Goal: Information Seeking & Learning: Learn about a topic

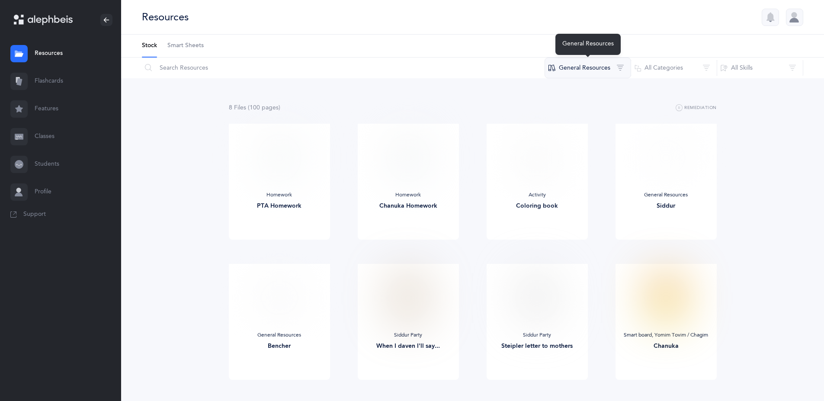
click at [596, 67] on button "General Resources" at bounding box center [588, 68] width 87 height 21
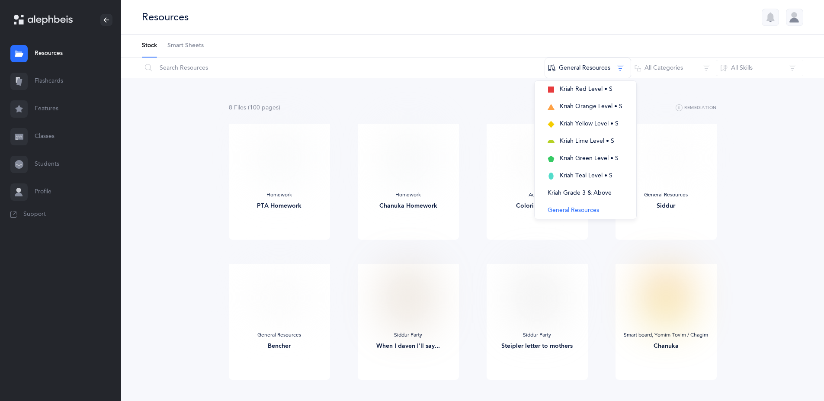
scroll to position [194, 0]
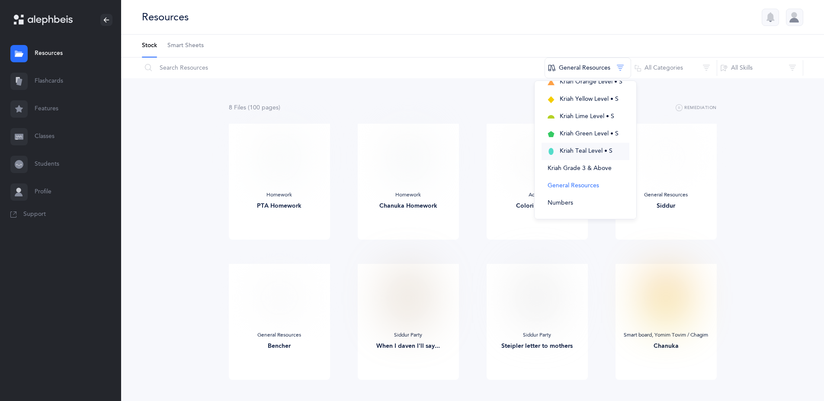
click at [581, 153] on span "Kriah Teal Level • S" at bounding box center [586, 150] width 53 height 7
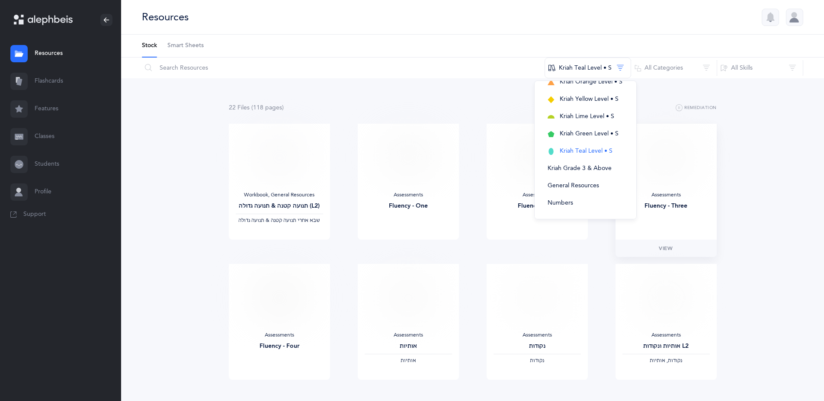
click at [668, 194] on div "Assessments" at bounding box center [665, 195] width 87 height 7
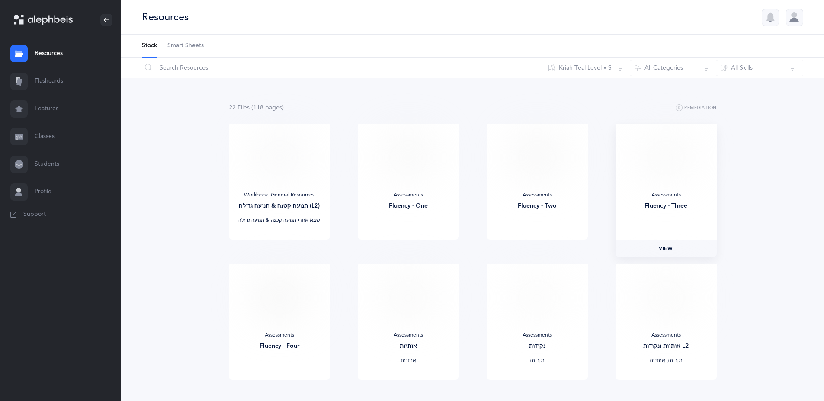
click at [667, 245] on span "View" at bounding box center [666, 248] width 14 height 8
click at [285, 327] on div "Assessments Fluency - Four" at bounding box center [279, 322] width 101 height 116
click at [277, 386] on span "View" at bounding box center [279, 389] width 14 height 8
click at [602, 71] on button "Kriah Teal Level • S" at bounding box center [588, 68] width 87 height 21
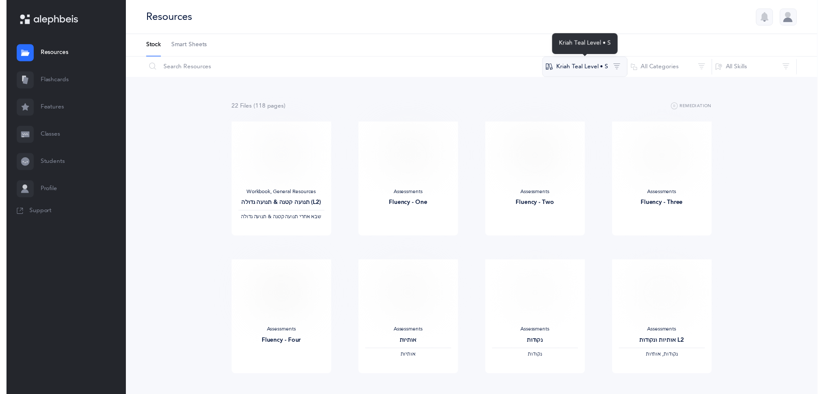
scroll to position [0, 0]
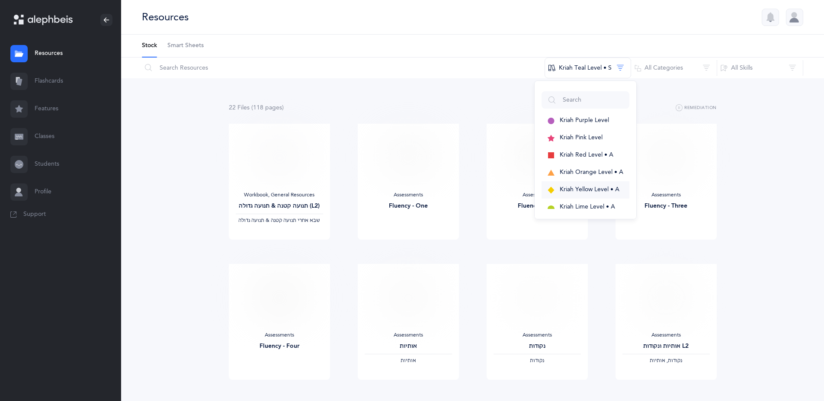
click at [607, 186] on span "Kriah Yellow Level • A" at bounding box center [590, 189] width 60 height 7
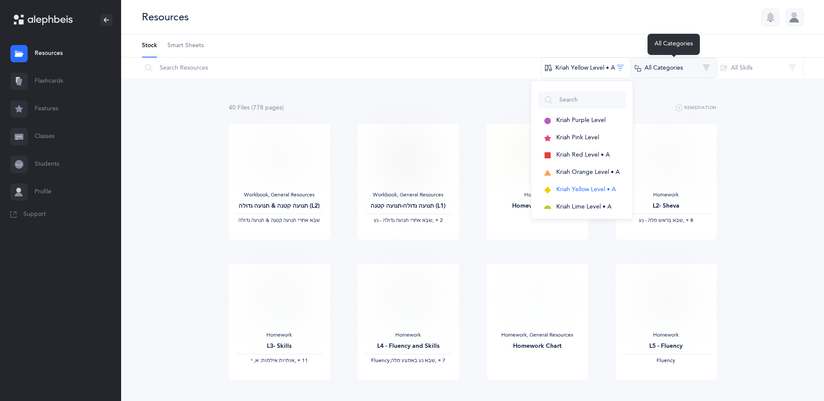
click at [666, 71] on button "All Categories" at bounding box center [674, 68] width 87 height 21
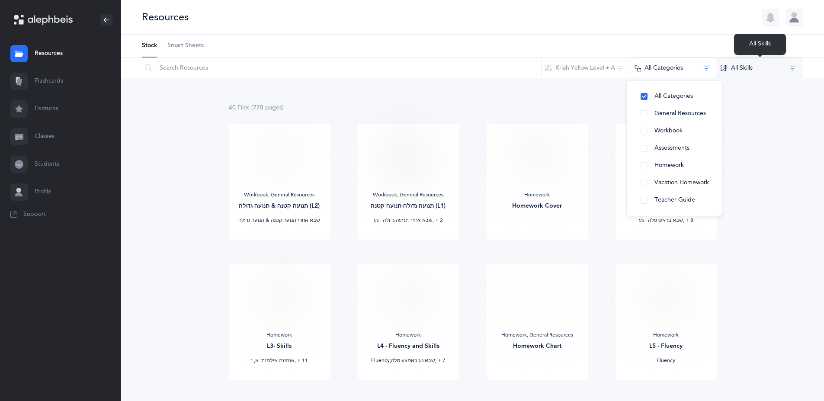
click at [768, 65] on button "All Skills" at bounding box center [760, 68] width 87 height 21
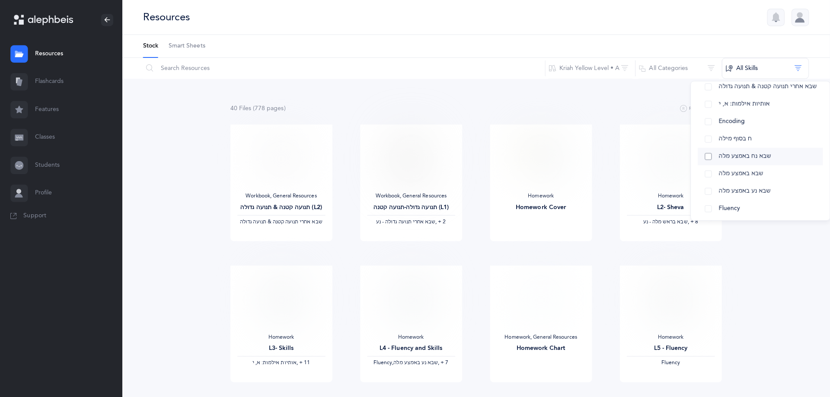
scroll to position [506, 0]
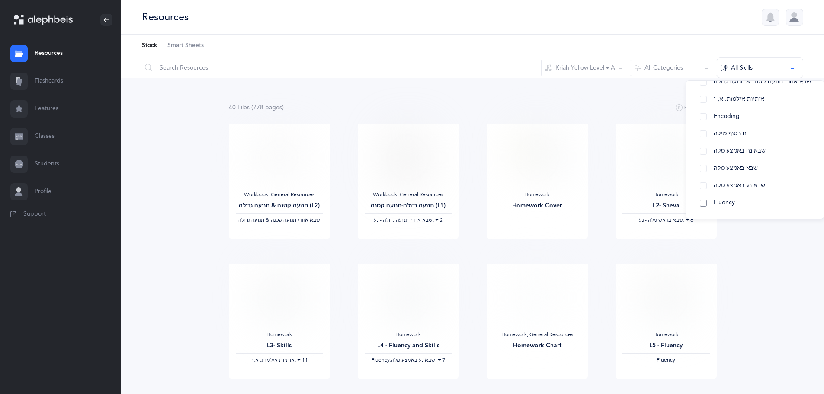
click at [728, 201] on span "Fluency" at bounding box center [724, 202] width 21 height 7
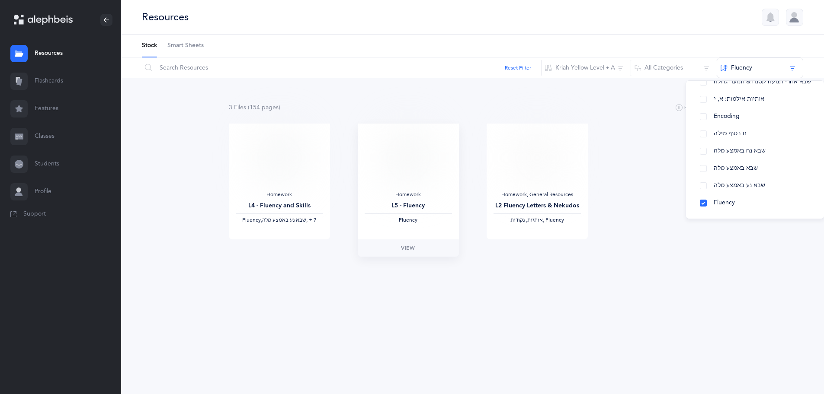
click at [400, 181] on img at bounding box center [408, 158] width 42 height 54
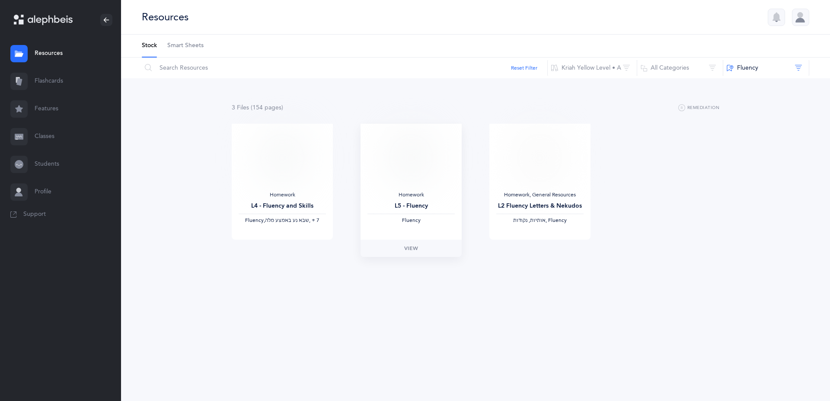
click at [400, 181] on img at bounding box center [411, 158] width 42 height 54
click at [413, 251] on span "View" at bounding box center [411, 248] width 14 height 8
